Goal: Task Accomplishment & Management: Manage account settings

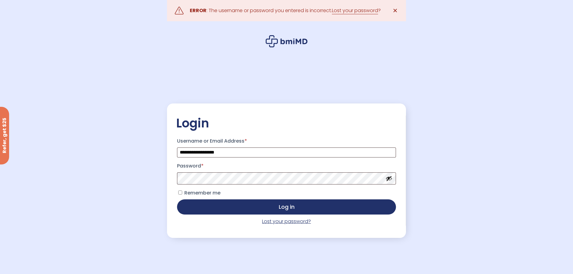
click at [299, 221] on link "Lost your password?" at bounding box center [286, 221] width 49 height 7
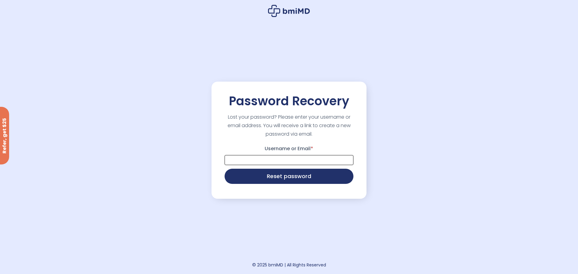
click at [263, 159] on input "Username or Email *" at bounding box center [288, 160] width 129 height 10
type input "**********"
click at [272, 176] on button "Reset password" at bounding box center [288, 175] width 129 height 15
